Goal: Find specific page/section: Find specific page/section

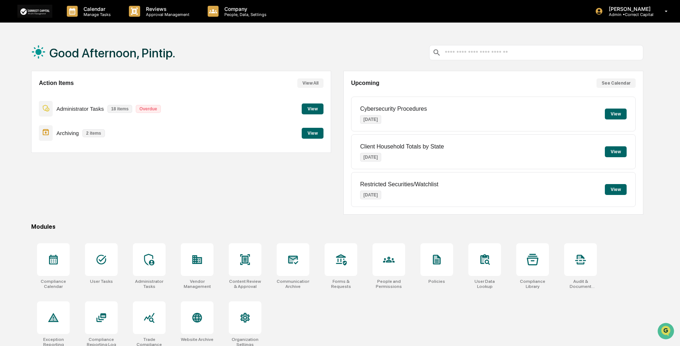
click at [308, 135] on button "View" at bounding box center [313, 133] width 22 height 11
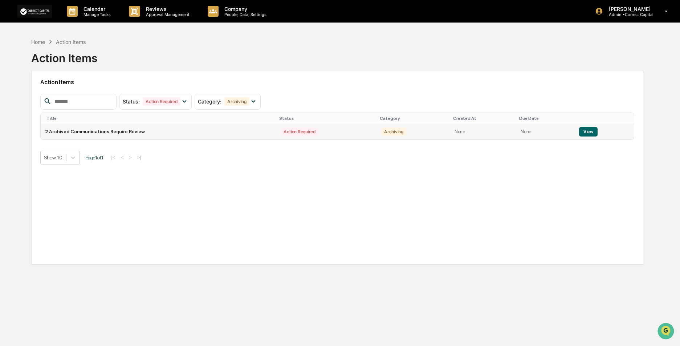
click at [585, 132] on button "View" at bounding box center [588, 131] width 19 height 9
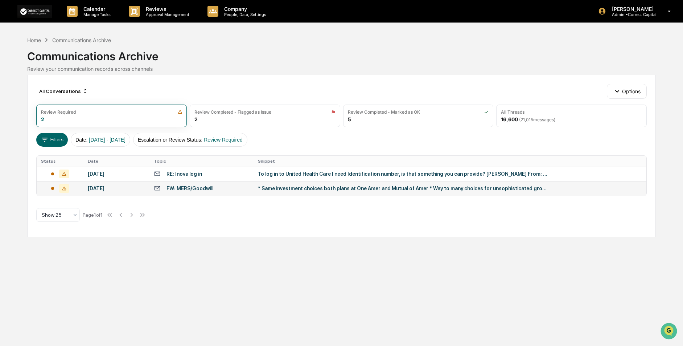
click at [398, 190] on div "* Same investment choices both plans at One Amer and Mutual of Amer * Way to ma…" at bounding box center [403, 188] width 290 height 6
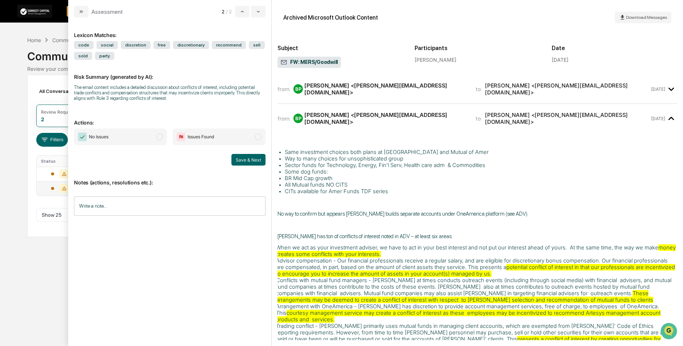
click at [480, 83] on div "from: BP [PERSON_NAME] <[PERSON_NAME][EMAIL_ADDRESS][DOMAIN_NAME]> to: [PERSON_…" at bounding box center [464, 89] width 372 height 14
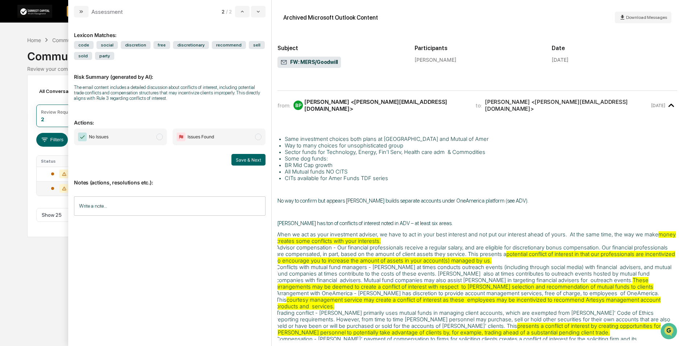
scroll to position [508, 0]
